Goal: Task Accomplishment & Management: Manage account settings

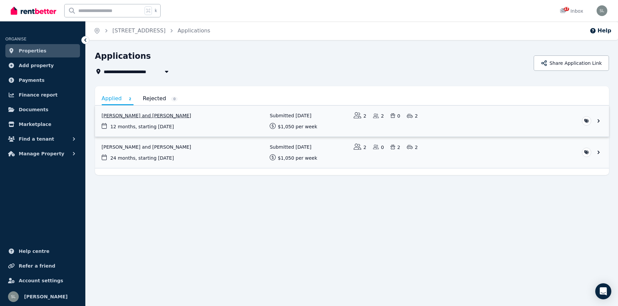
click at [139, 116] on link "View application: Xunlong Jiang and Defen Wu" at bounding box center [352, 121] width 514 height 31
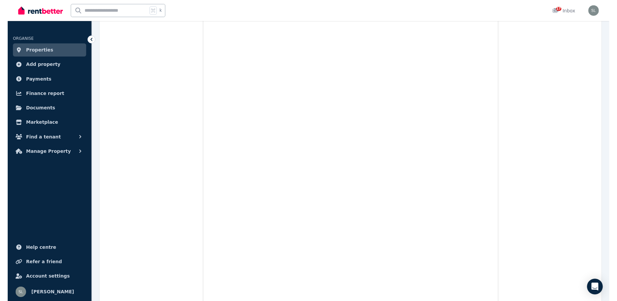
scroll to position [8550, 0]
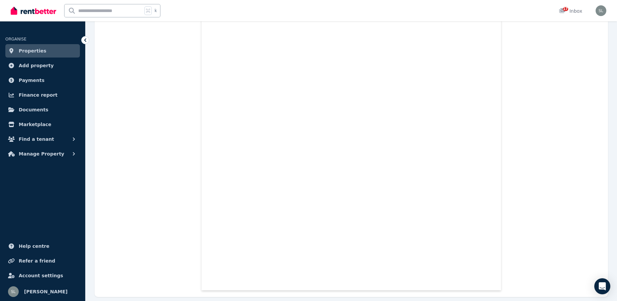
click at [84, 40] on icon at bounding box center [85, 40] width 7 height 7
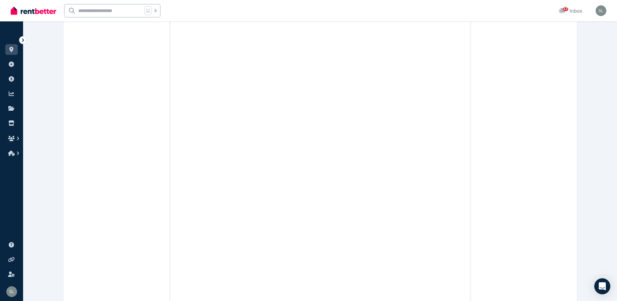
scroll to position [8108, 0]
click at [22, 37] on icon at bounding box center [23, 40] width 7 height 7
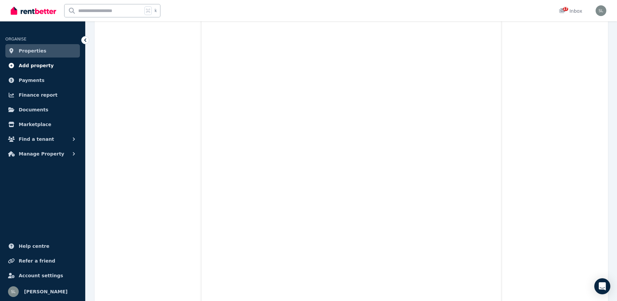
click at [34, 67] on span "Add property" at bounding box center [36, 66] width 35 height 8
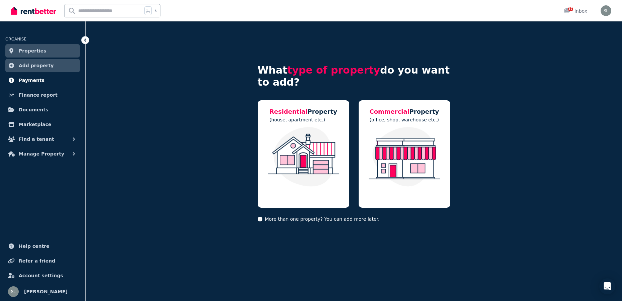
click at [34, 78] on span "Payments" at bounding box center [32, 80] width 26 height 8
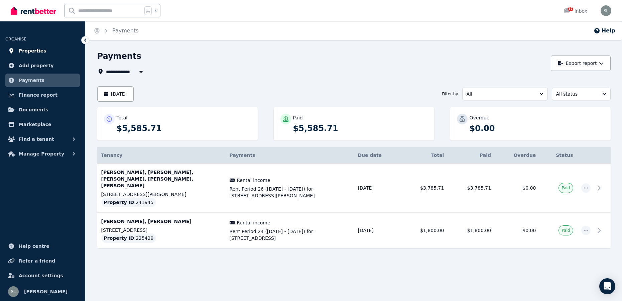
click at [35, 48] on span "Properties" at bounding box center [33, 51] width 28 height 8
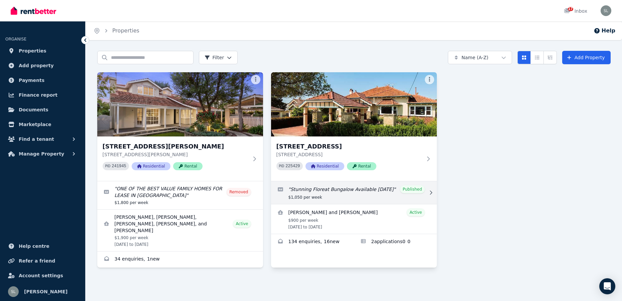
click at [415, 191] on link "Edit listing: Stunning Floreat Bungalow Available 20 September" at bounding box center [354, 192] width 166 height 23
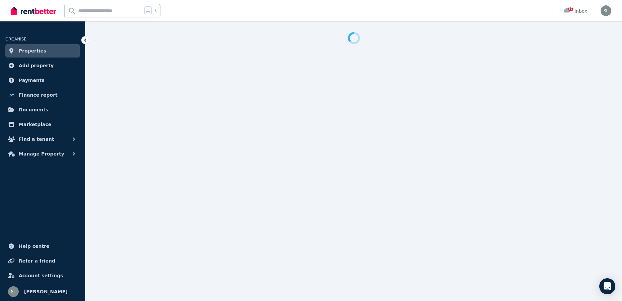
select select "**********"
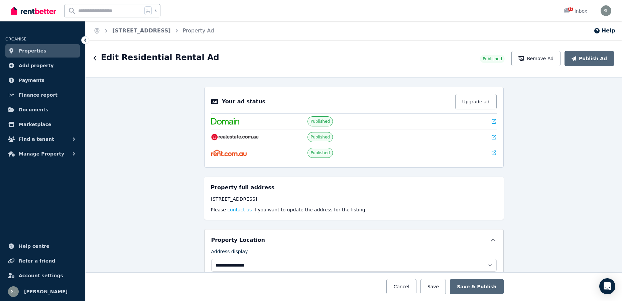
click at [33, 51] on span "Properties" at bounding box center [33, 51] width 28 height 8
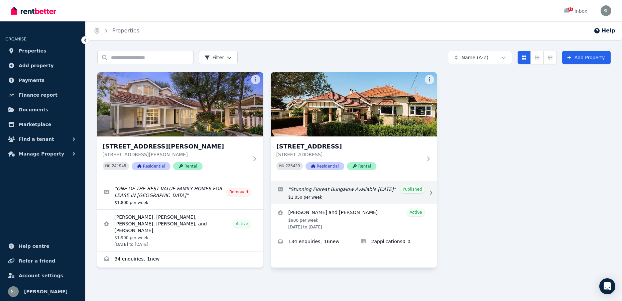
click at [345, 190] on link "Edit listing: Stunning Floreat Bungalow Available 20 September" at bounding box center [354, 192] width 166 height 23
select select "**********"
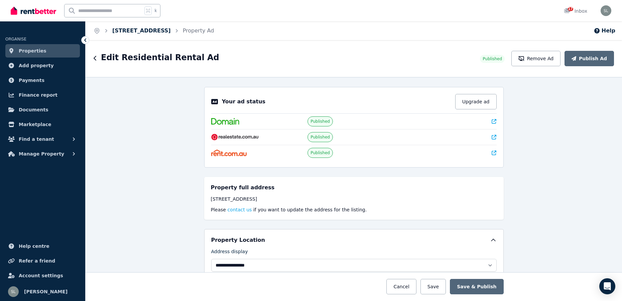
click at [151, 30] on link "[STREET_ADDRESS]" at bounding box center [141, 30] width 59 height 6
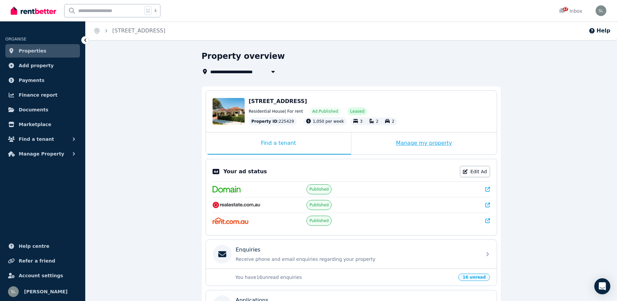
click at [427, 144] on div "Manage my property" at bounding box center [424, 143] width 145 height 22
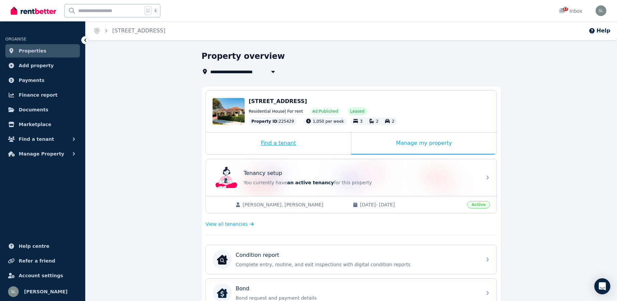
click at [266, 140] on div "Find a tenant" at bounding box center [278, 143] width 145 height 22
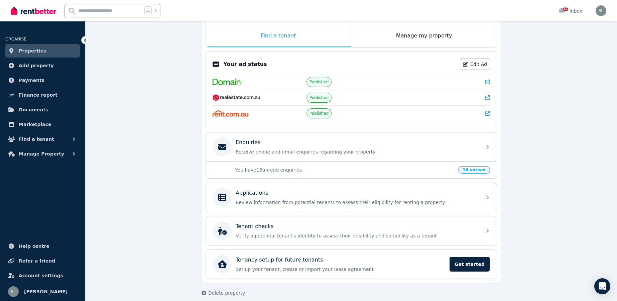
scroll to position [115, 0]
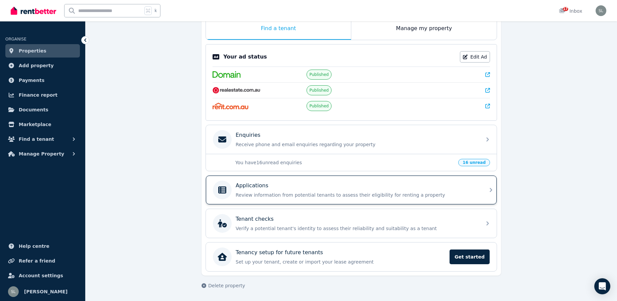
click at [408, 190] on div "Applications" at bounding box center [357, 186] width 242 height 8
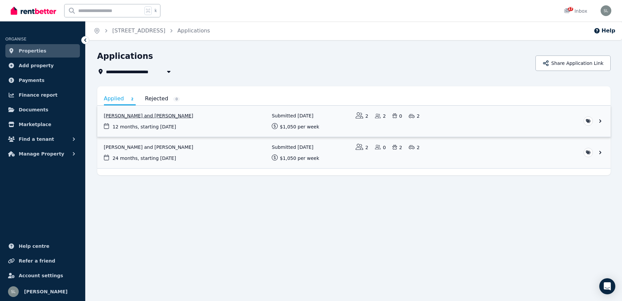
click at [143, 116] on link "View application: Xunlong Jiang and Defen Wu" at bounding box center [354, 121] width 514 height 31
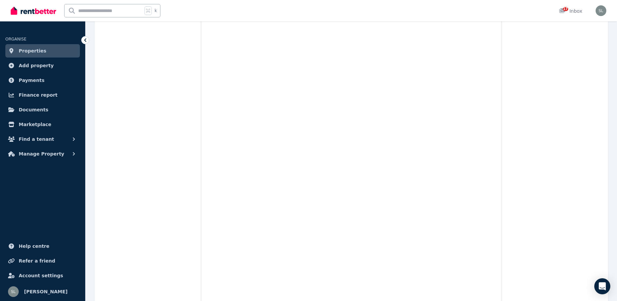
scroll to position [1871, 0]
